Goal: Information Seeking & Learning: Learn about a topic

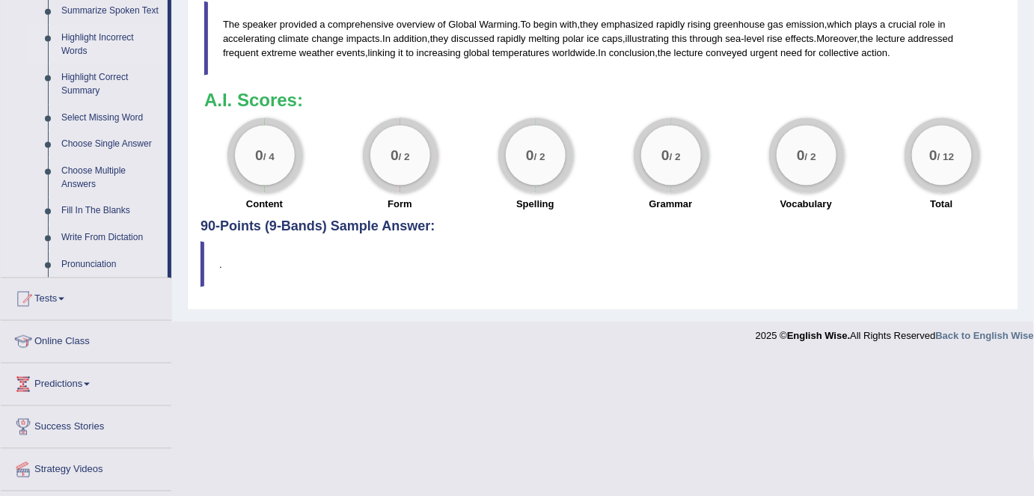
scroll to position [680, 0]
drag, startPoint x: 82, startPoint y: 43, endPoint x: 96, endPoint y: 49, distance: 15.4
click at [82, 43] on link "Highlight Incorrect Words" at bounding box center [111, 45] width 113 height 40
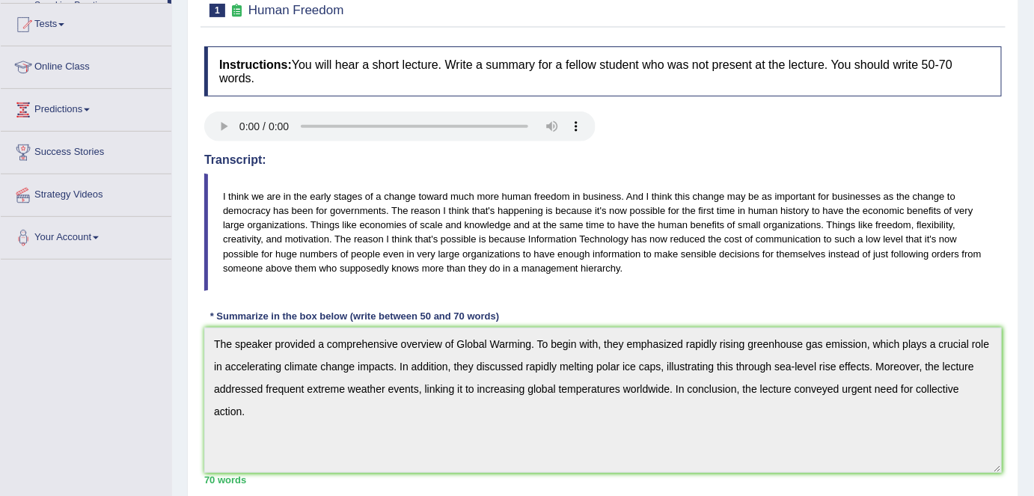
scroll to position [298, 0]
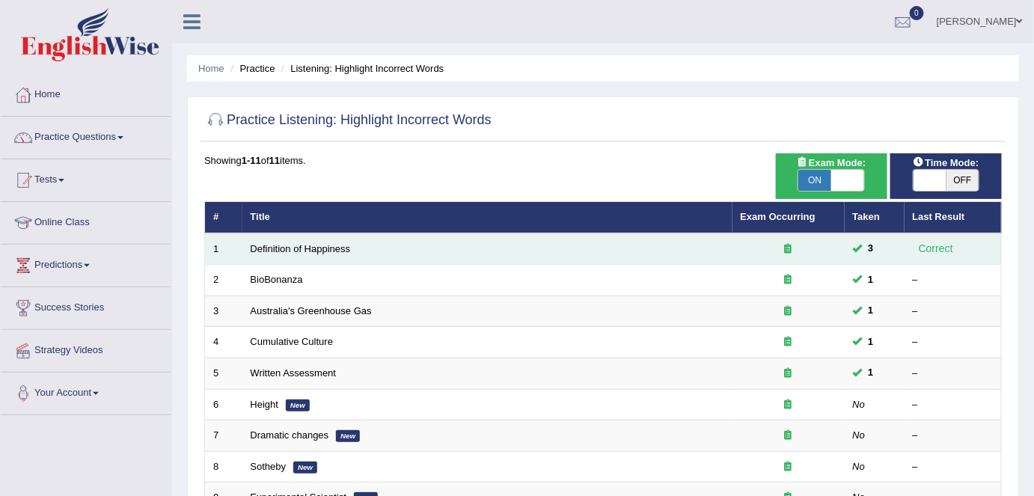
drag, startPoint x: 287, startPoint y: 248, endPoint x: 316, endPoint y: 236, distance: 30.6
click at [287, 248] on link "Definition of Happiness" at bounding box center [301, 248] width 100 height 11
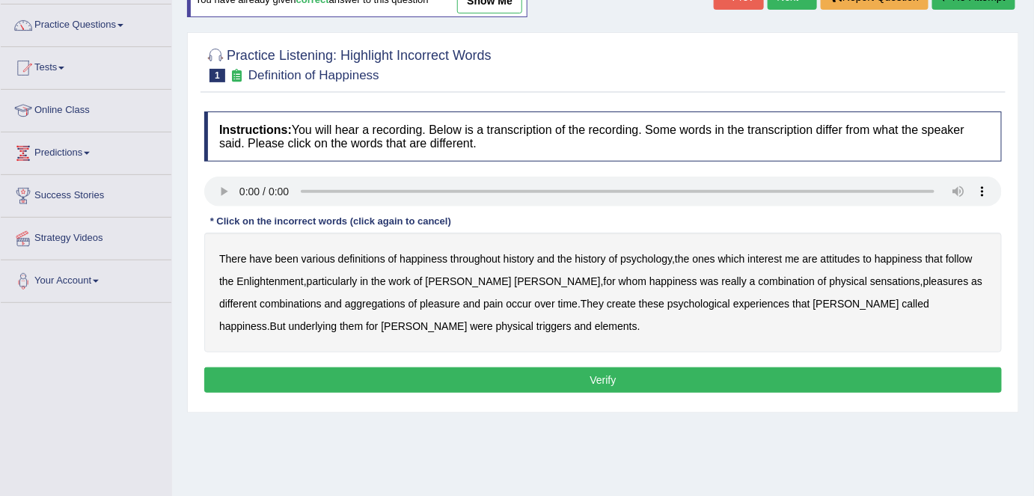
scroll to position [135, 0]
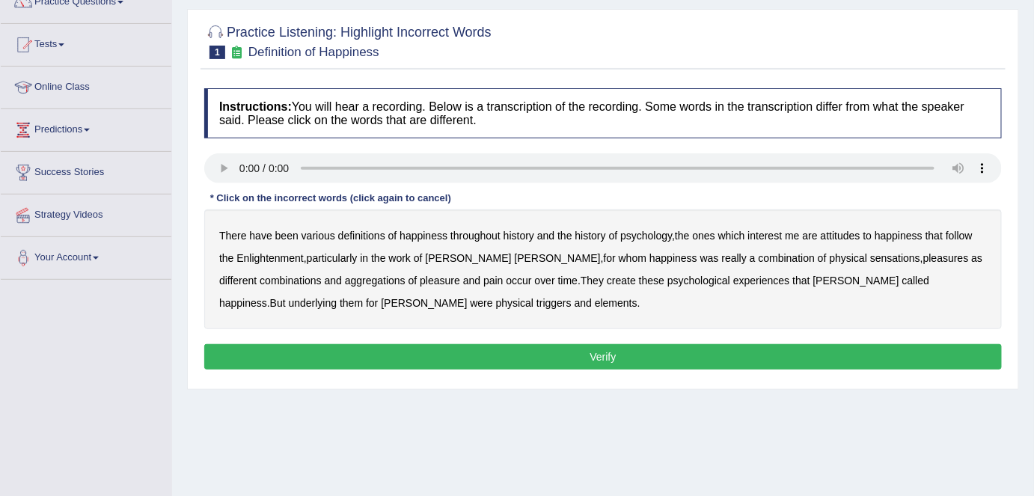
click at [644, 230] on b "psychology" at bounding box center [646, 236] width 52 height 12
click at [842, 233] on b "attitudes" at bounding box center [841, 236] width 40 height 12
click at [870, 255] on b "sensations" at bounding box center [895, 258] width 50 height 12
click at [607, 282] on b "create" at bounding box center [621, 281] width 29 height 12
click at [595, 304] on b "elements" at bounding box center [616, 303] width 43 height 12
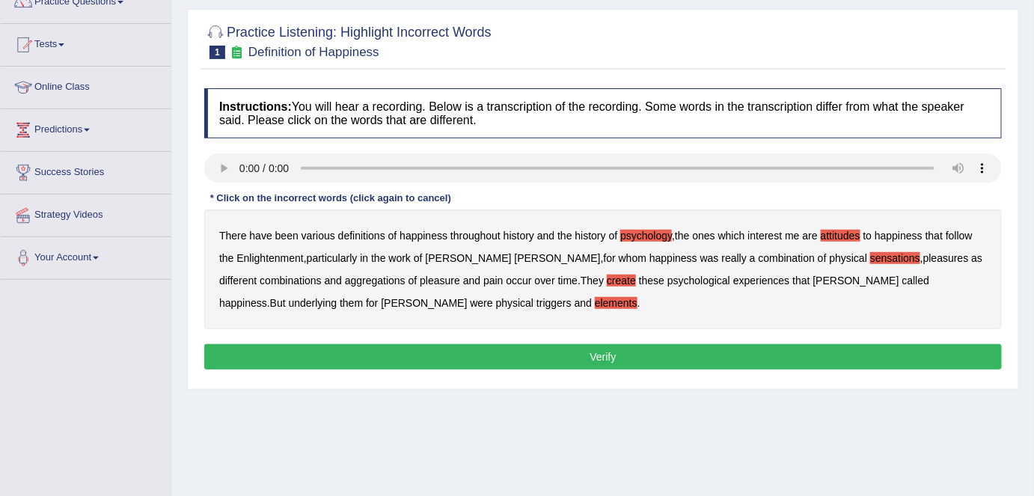
click at [554, 349] on button "Verify" at bounding box center [603, 356] width 798 height 25
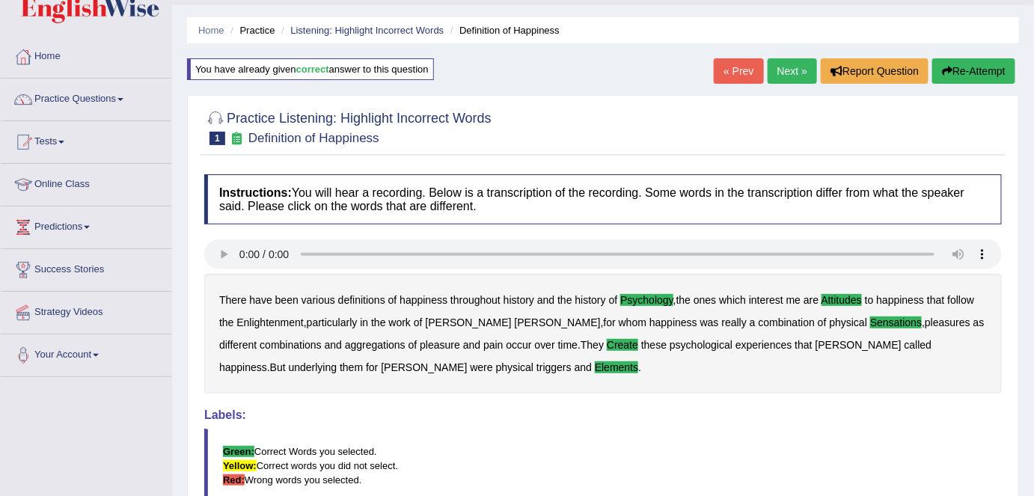
scroll to position [0, 0]
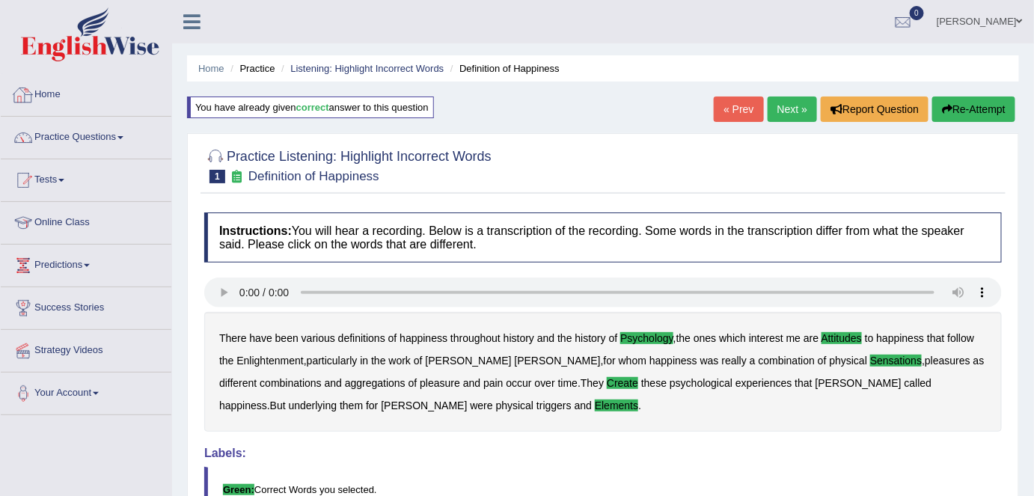
click at [86, 93] on link "Home" at bounding box center [86, 92] width 171 height 37
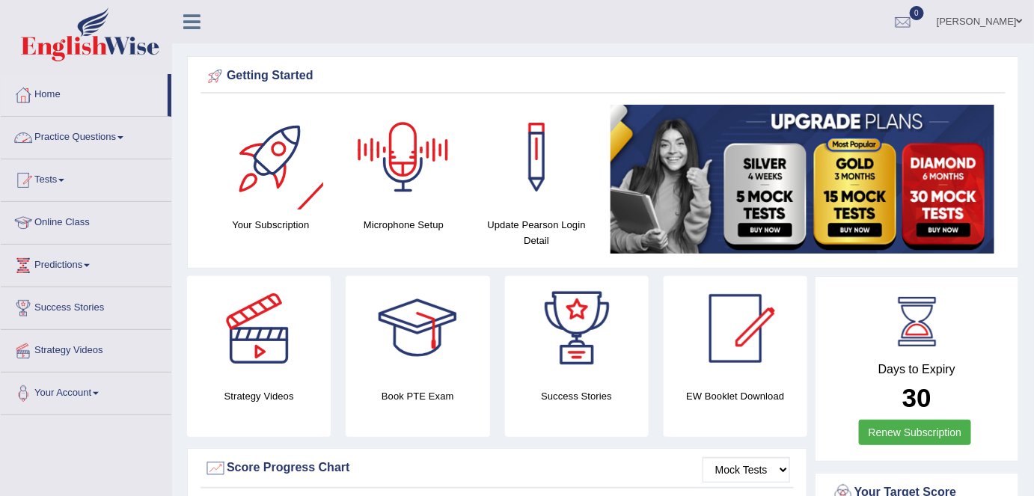
drag, startPoint x: 112, startPoint y: 137, endPoint x: 109, endPoint y: 180, distance: 43.5
click at [112, 137] on link "Practice Questions" at bounding box center [86, 135] width 171 height 37
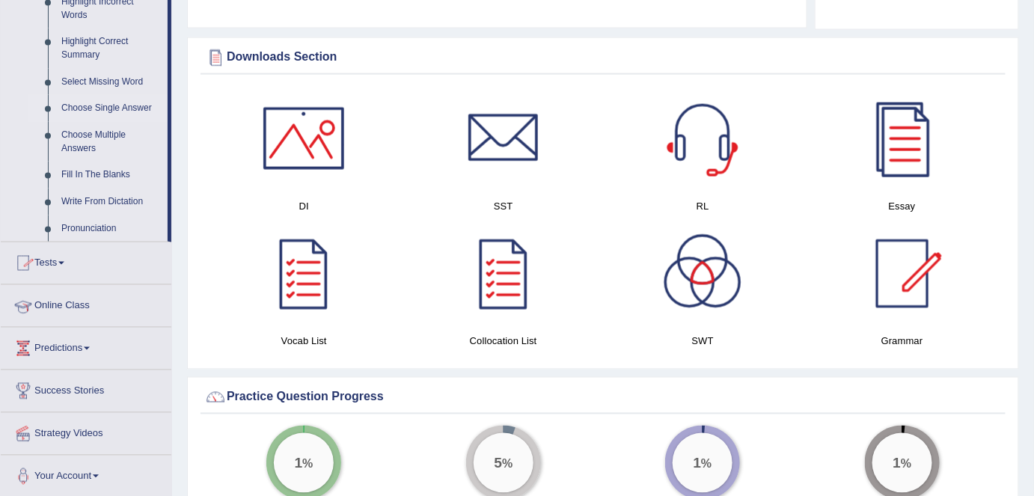
scroll to position [748, 0]
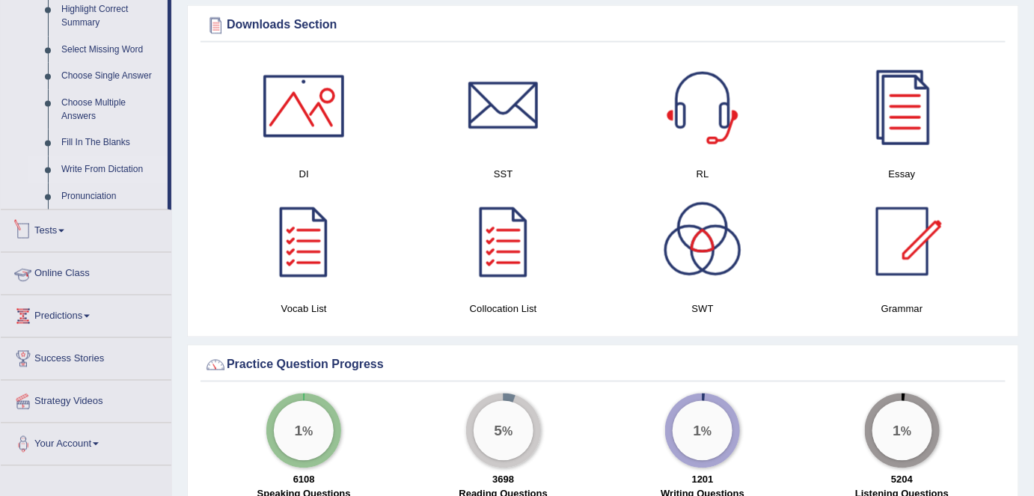
click at [117, 171] on link "Write From Dictation" at bounding box center [111, 169] width 113 height 27
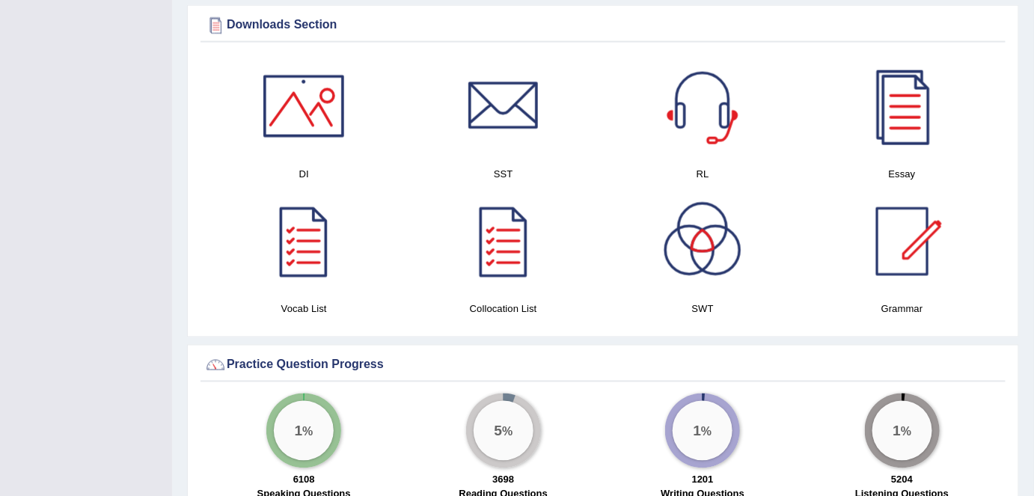
scroll to position [251, 0]
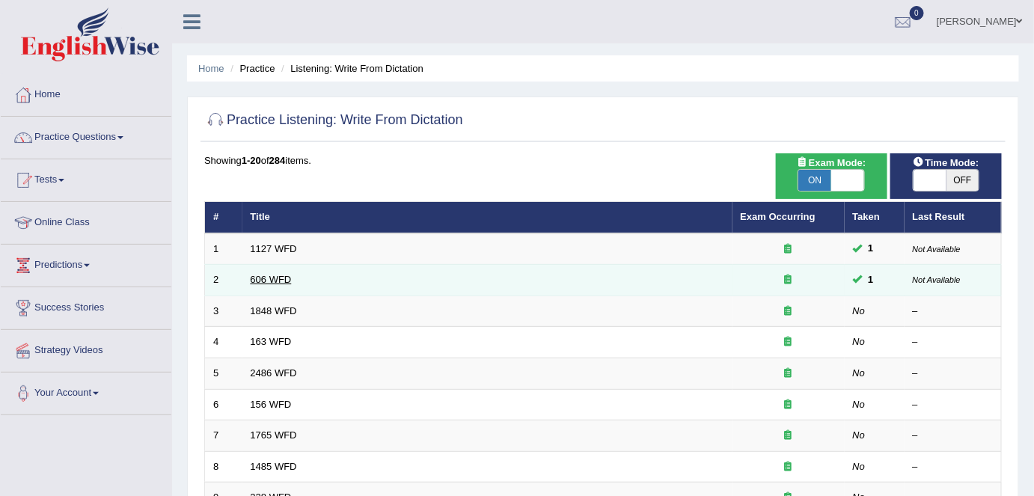
click at [283, 281] on link "606 WFD" at bounding box center [271, 279] width 41 height 11
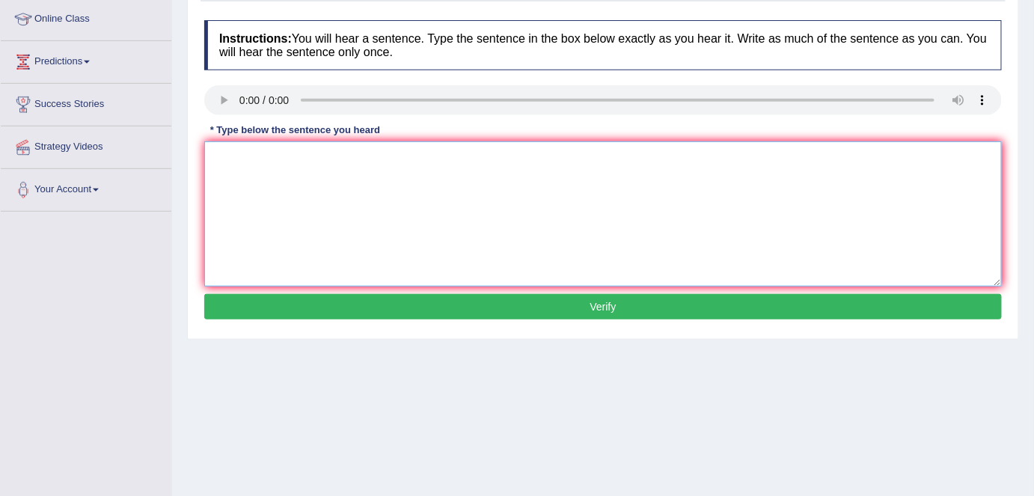
drag, startPoint x: 257, startPoint y: 177, endPoint x: 266, endPoint y: 189, distance: 14.4
click at [258, 182] on textarea at bounding box center [603, 213] width 798 height 145
click at [335, 167] on textarea "Students will learn the la" at bounding box center [603, 213] width 798 height 145
drag, startPoint x: 277, startPoint y: 156, endPoint x: 391, endPoint y: 165, distance: 114.1
click at [391, 165] on textarea "Students will learn the la" at bounding box center [603, 213] width 798 height 145
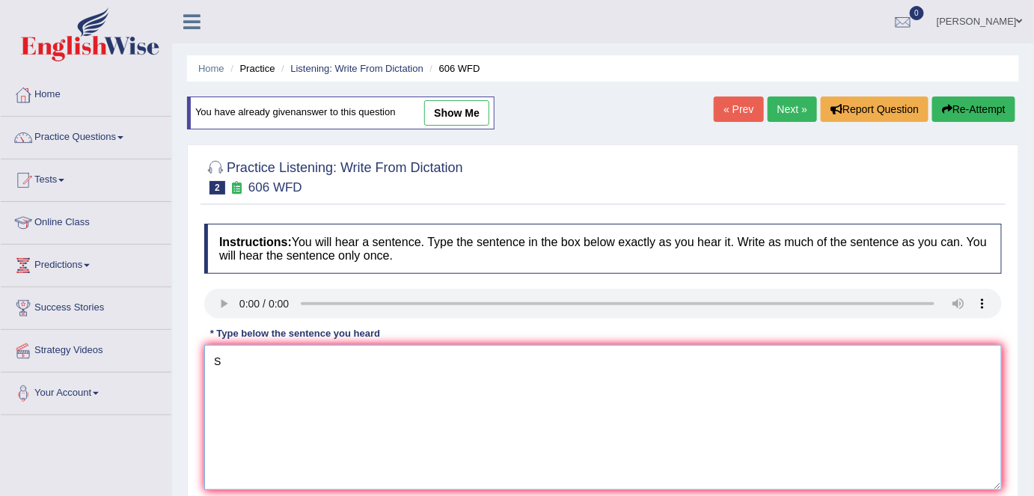
type textarea "S"
click at [784, 109] on link "Next »" at bounding box center [792, 109] width 49 height 25
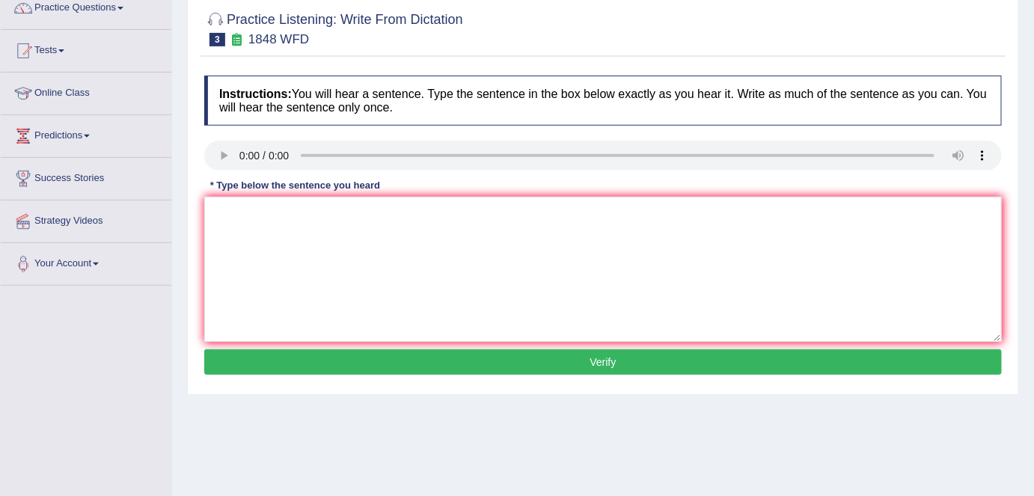
scroll to position [135, 0]
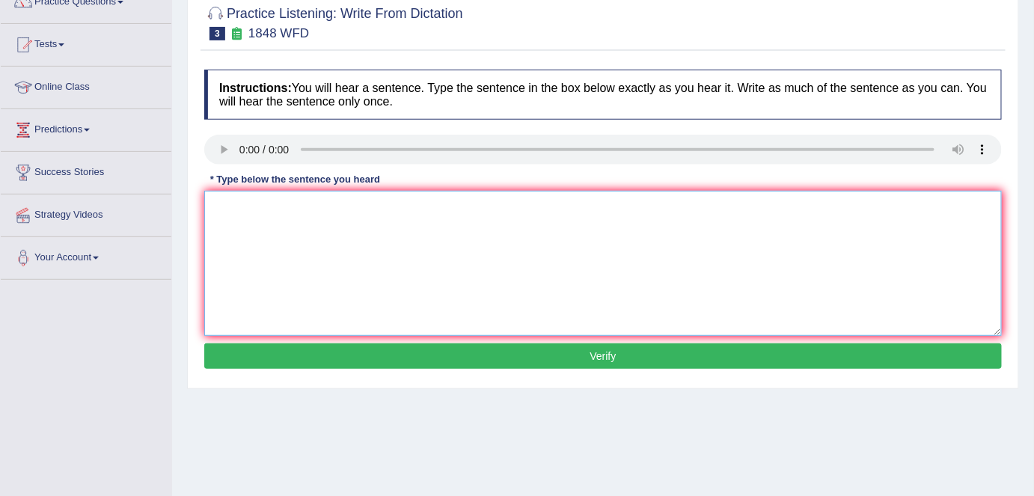
click at [261, 234] on textarea at bounding box center [603, 263] width 798 height 145
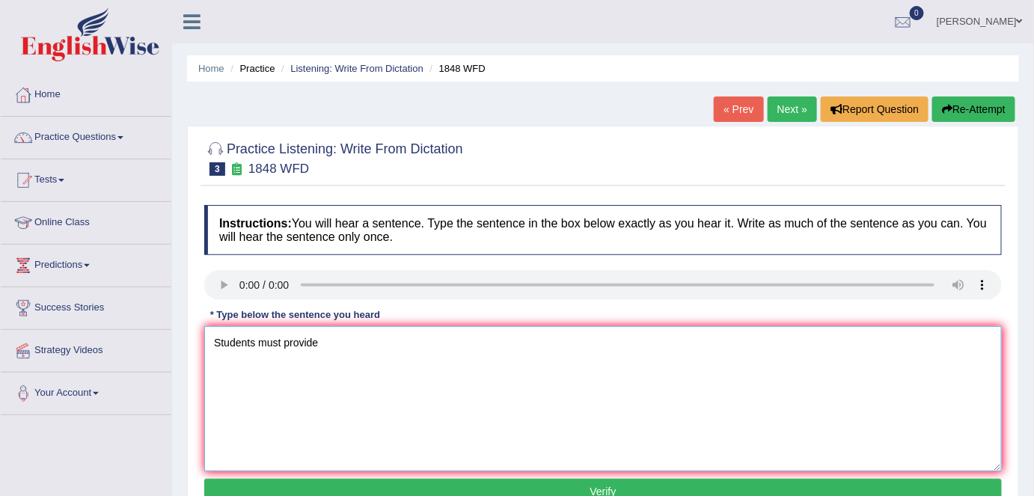
type textarea "Students must provide"
click at [781, 116] on link "Next »" at bounding box center [792, 109] width 49 height 25
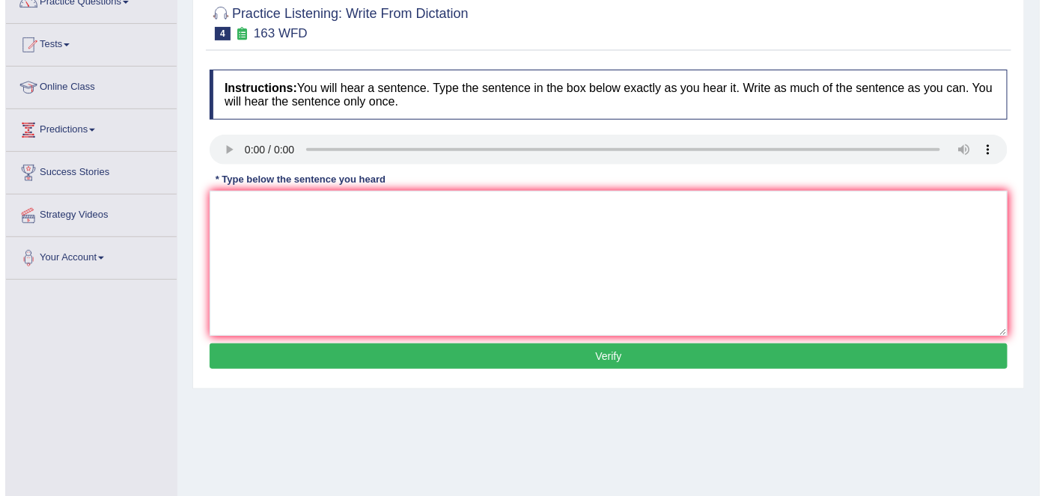
scroll to position [135, 0]
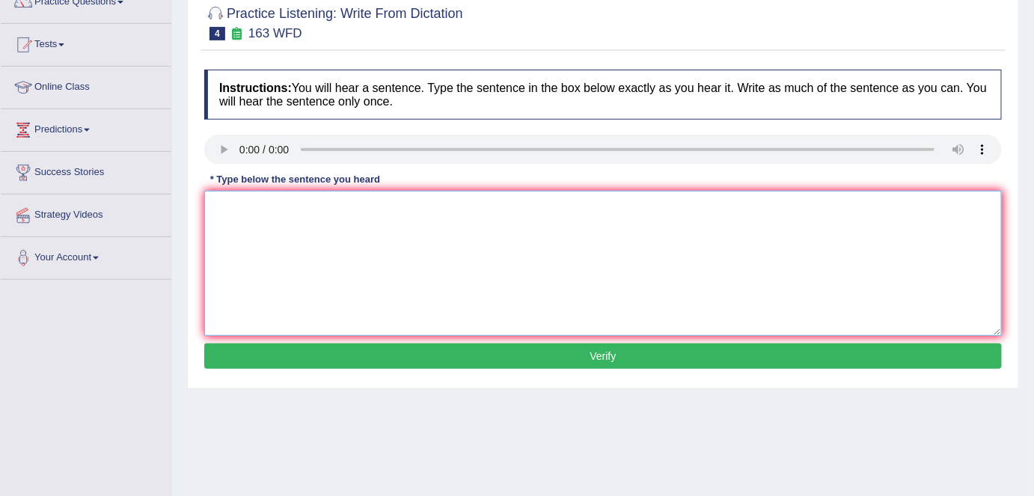
click at [259, 261] on textarea at bounding box center [603, 263] width 798 height 145
click at [477, 216] on textarea "A number of assignmnet will be submitted" at bounding box center [603, 263] width 798 height 145
drag, startPoint x: 321, startPoint y: 208, endPoint x: 333, endPoint y: 222, distance: 18.0
click at [322, 208] on textarea "A number of assignmnet will be submitted to the conference." at bounding box center [603, 263] width 798 height 145
drag, startPoint x: 468, startPoint y: 208, endPoint x: 481, endPoint y: 222, distance: 19.0
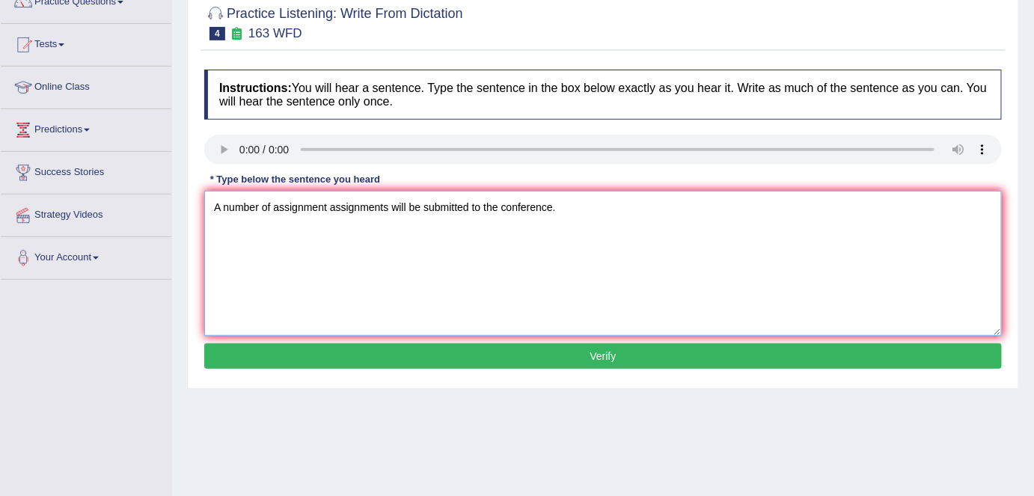
click at [468, 209] on textarea "A number of assignment assignments will be submitted to the conference." at bounding box center [603, 263] width 798 height 145
click at [537, 204] on textarea "A number of assignment assignments will be submitted submit to the conference." at bounding box center [603, 263] width 798 height 145
type textarea "A number of assignment assignments will be submitted submit to the confernce co…"
click at [415, 359] on button "Verify" at bounding box center [603, 355] width 798 height 25
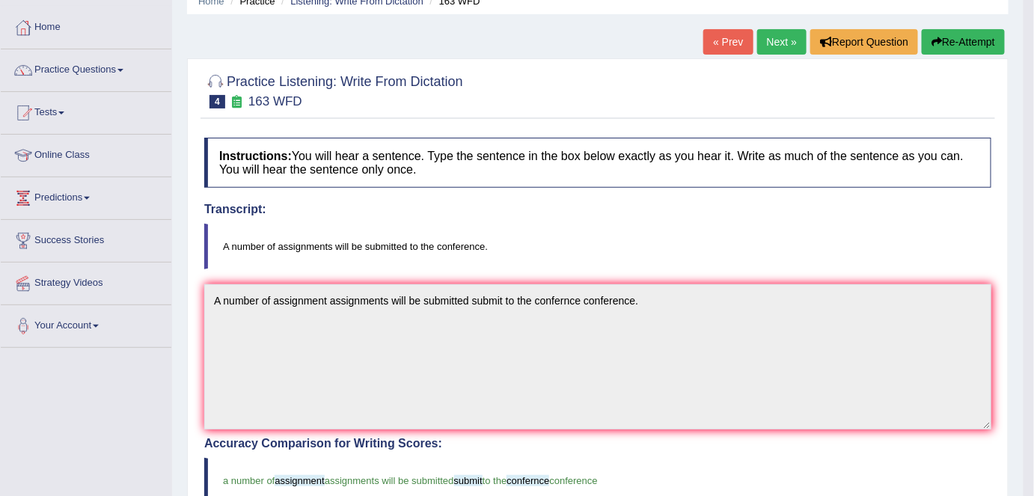
scroll to position [0, 0]
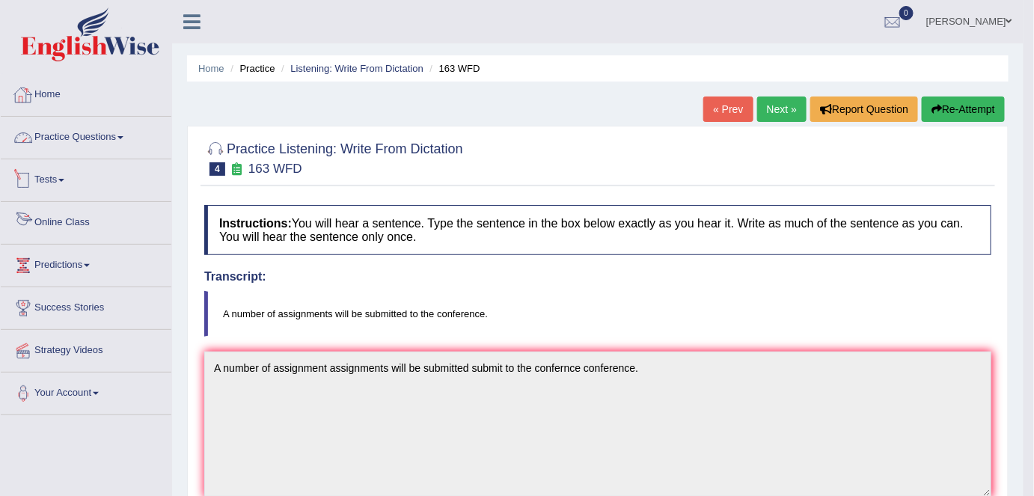
drag, startPoint x: 49, startPoint y: 92, endPoint x: 65, endPoint y: 98, distance: 16.8
click at [50, 94] on link "Home" at bounding box center [86, 92] width 171 height 37
